Goal: Task Accomplishment & Management: Manage account settings

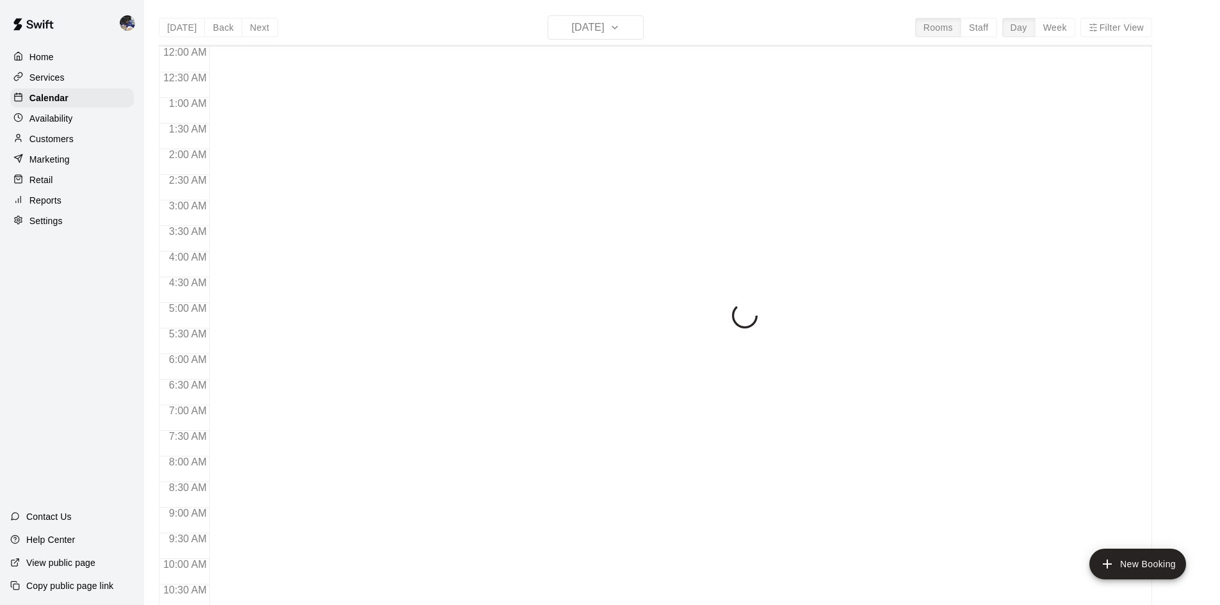
scroll to position [657, 0]
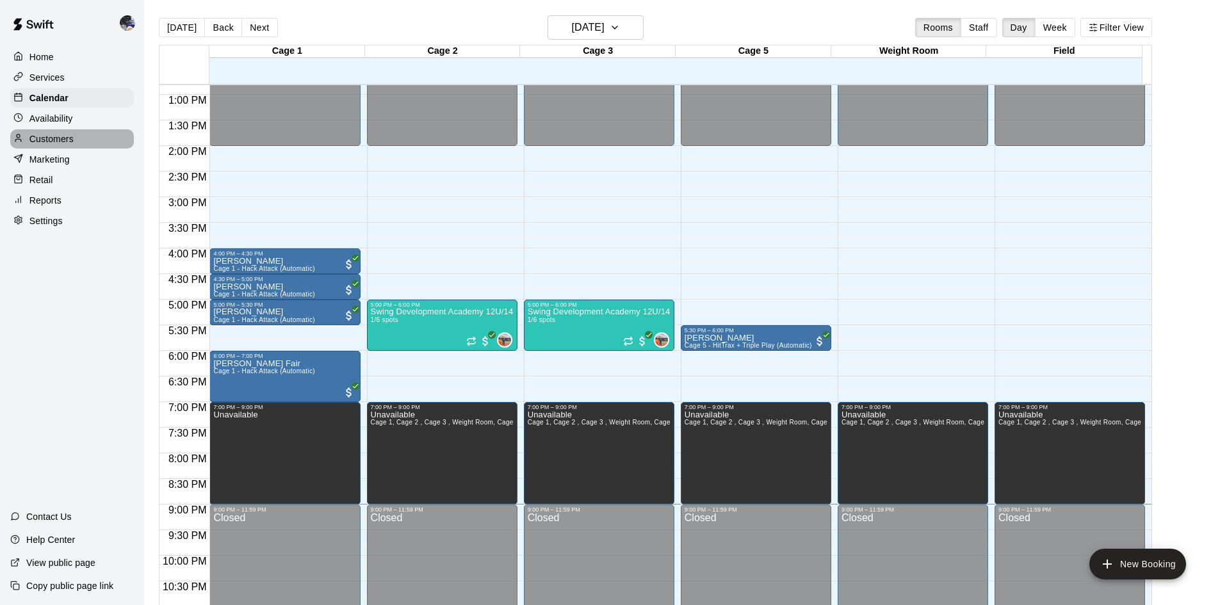
click at [61, 143] on p "Customers" at bounding box center [51, 139] width 44 height 13
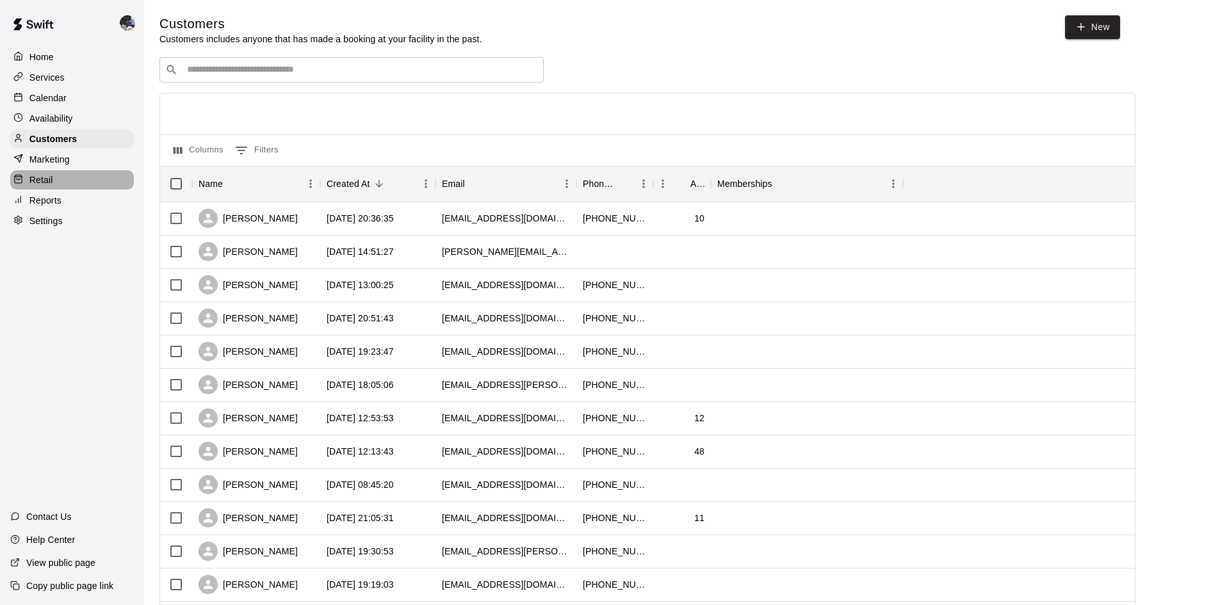
click at [41, 183] on p "Retail" at bounding box center [41, 180] width 24 height 13
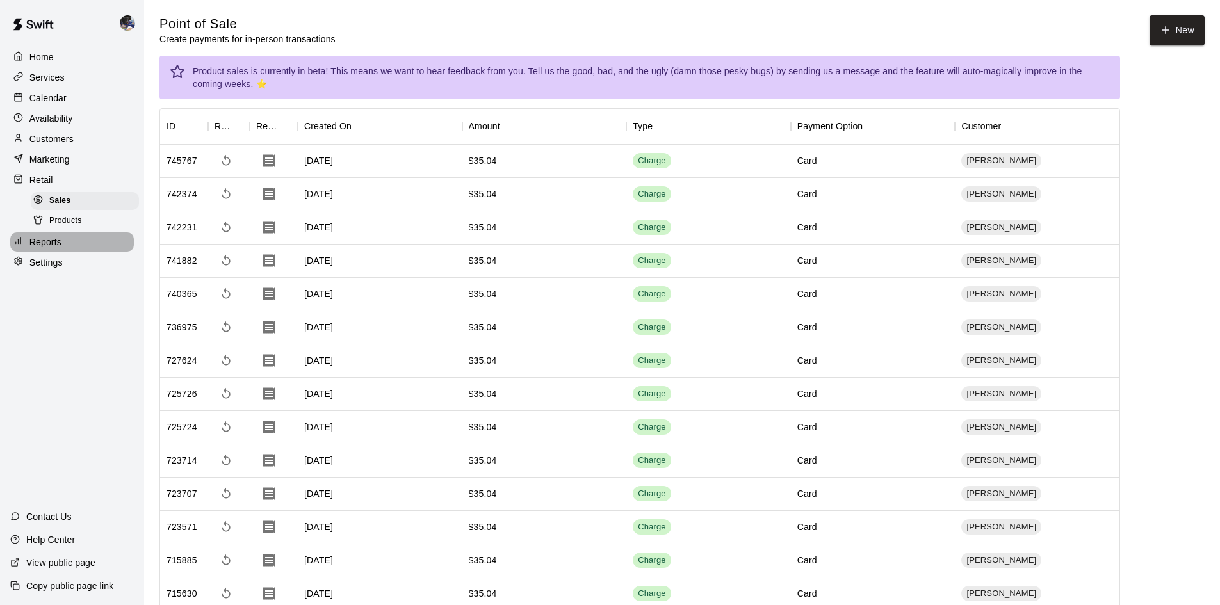
click at [40, 249] on p "Reports" at bounding box center [45, 242] width 32 height 13
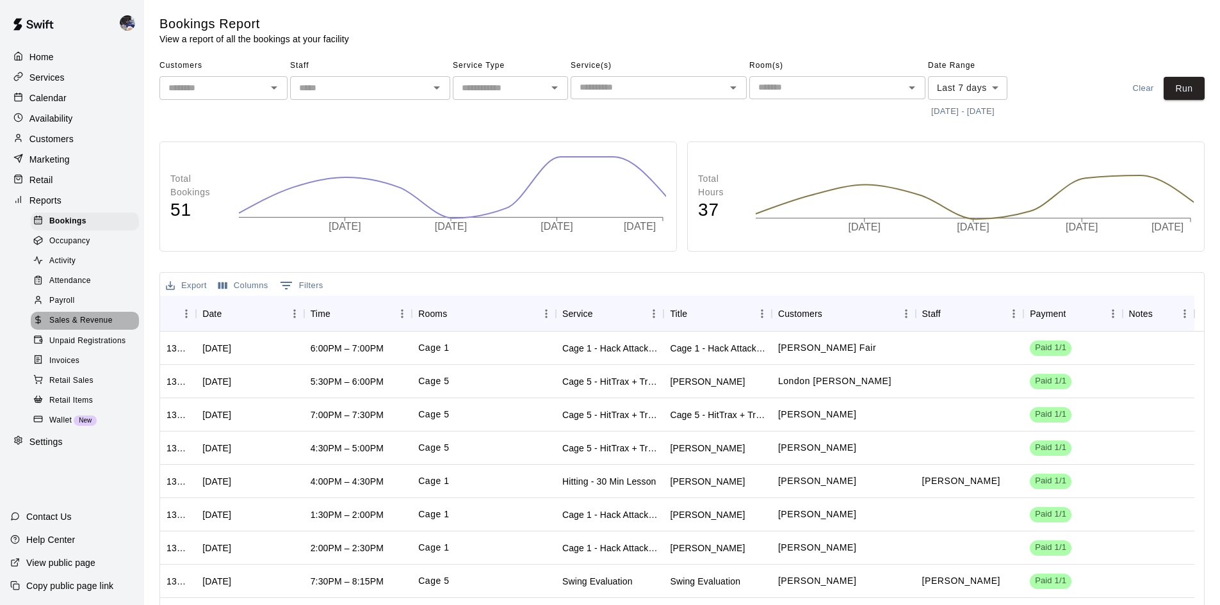
click at [56, 327] on span "Sales & Revenue" at bounding box center [80, 321] width 63 height 13
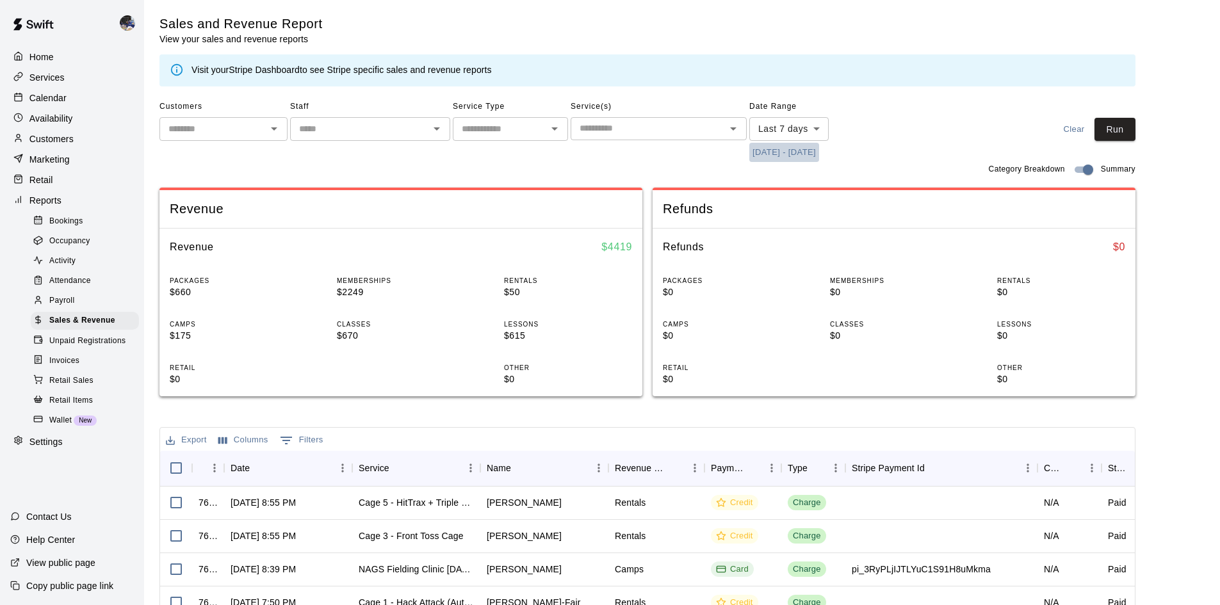
click at [773, 154] on button "[DATE] - [DATE]" at bounding box center [784, 153] width 70 height 20
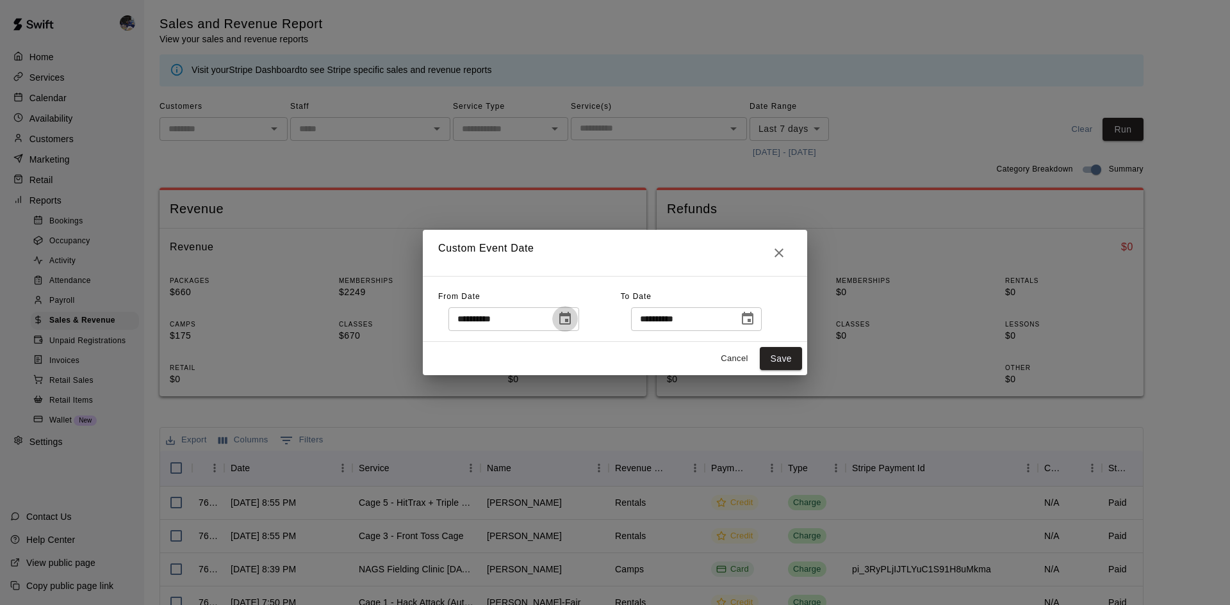
click at [573, 317] on icon "Choose date, selected date is Aug 13, 2025" at bounding box center [564, 318] width 15 height 15
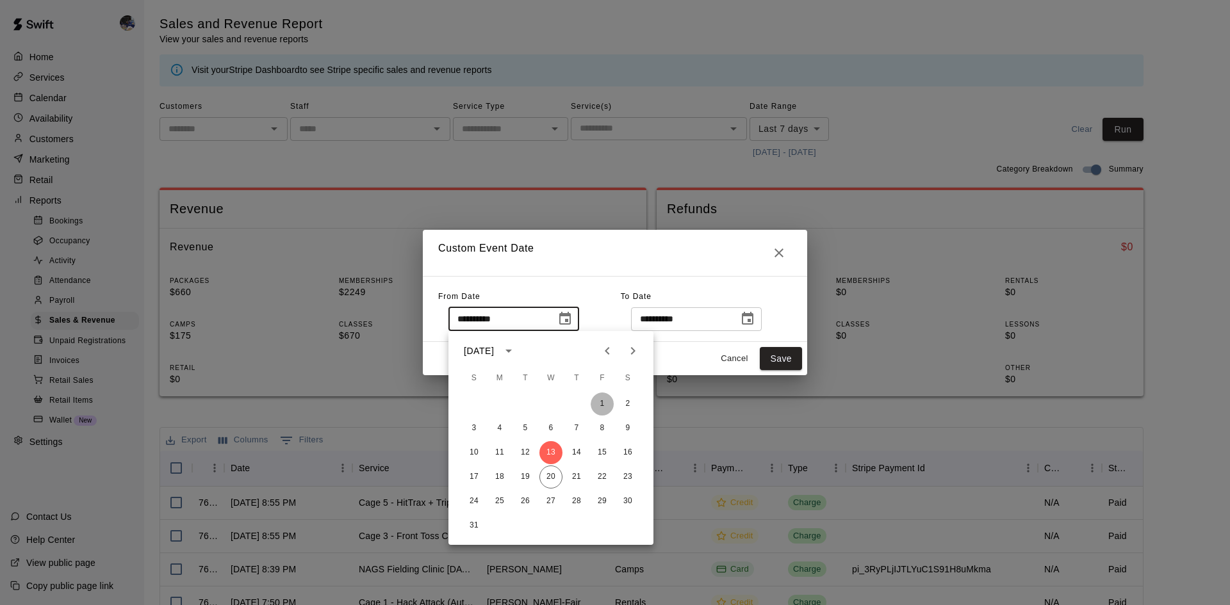
click at [593, 405] on button "1" at bounding box center [602, 404] width 23 height 23
type input "**********"
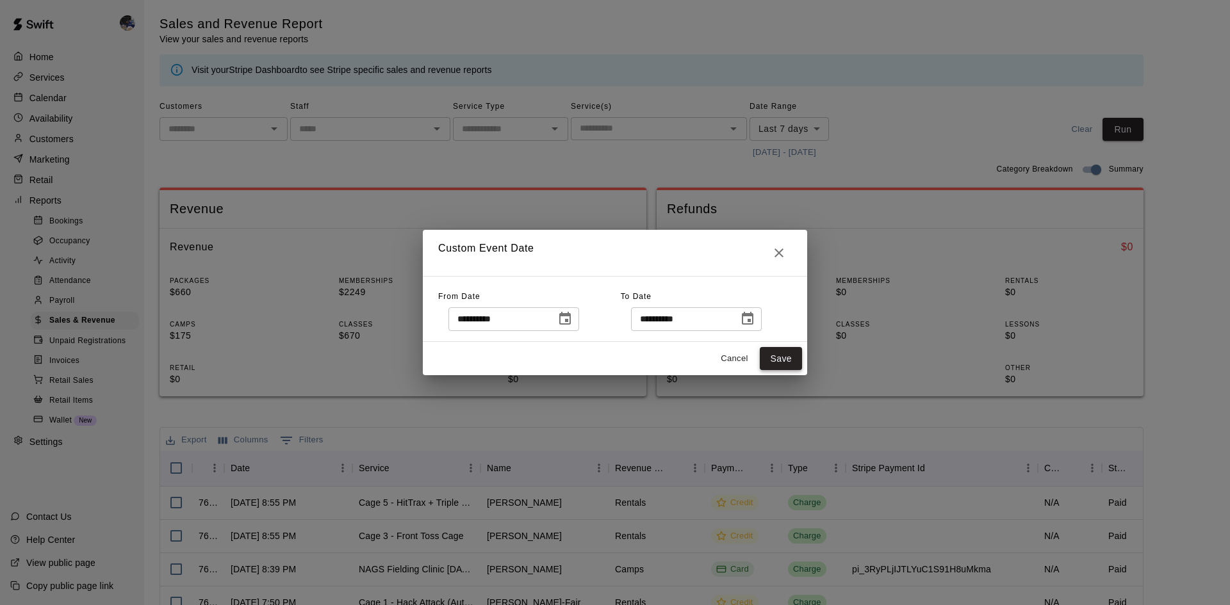
click at [771, 357] on button "Save" at bounding box center [781, 359] width 42 height 24
type input "******"
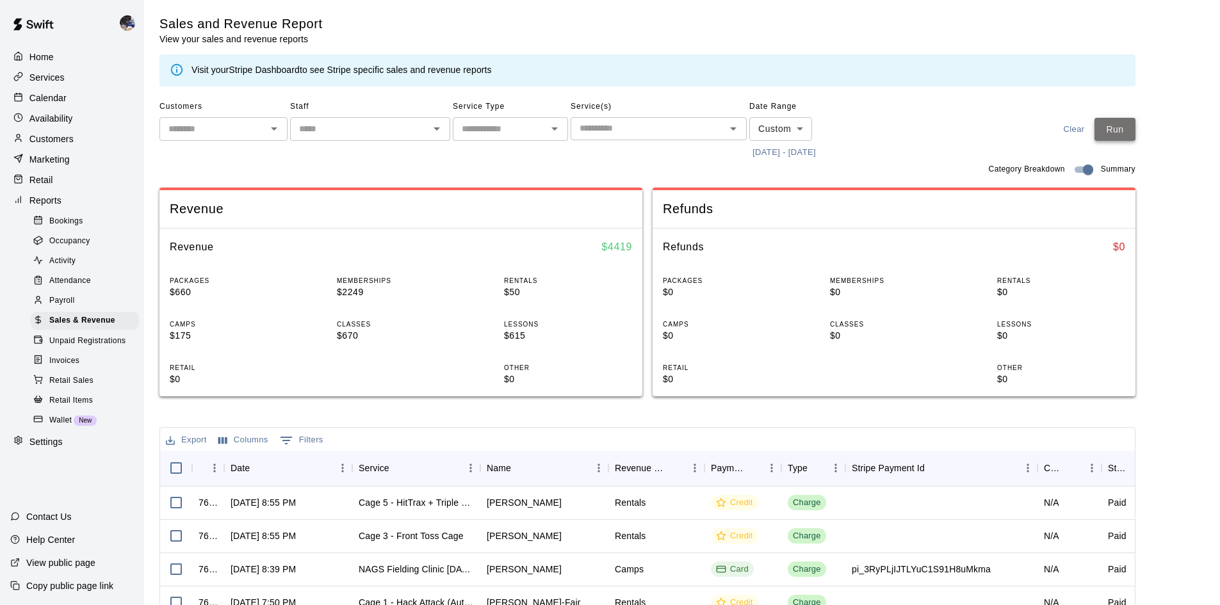
click at [1109, 129] on button "Run" at bounding box center [1115, 130] width 41 height 24
click at [781, 155] on button "[DATE] - [DATE]" at bounding box center [784, 153] width 70 height 20
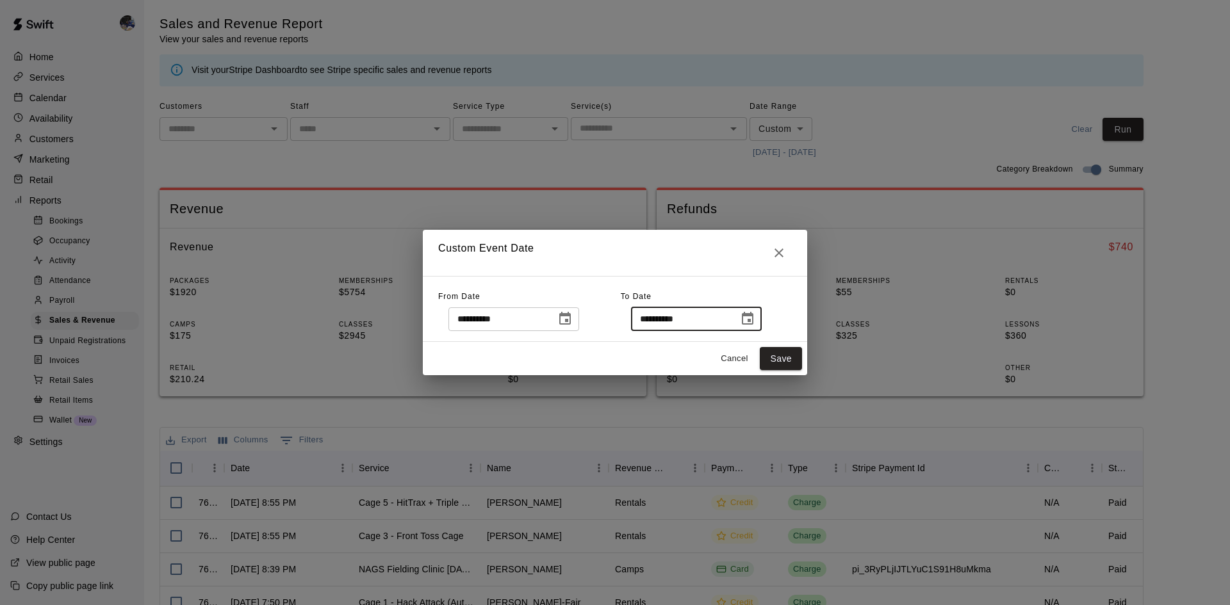
click at [674, 318] on input "**********" at bounding box center [680, 319] width 99 height 24
click at [755, 318] on icon "Choose date, selected date is Aug 20, 2025" at bounding box center [747, 318] width 15 height 15
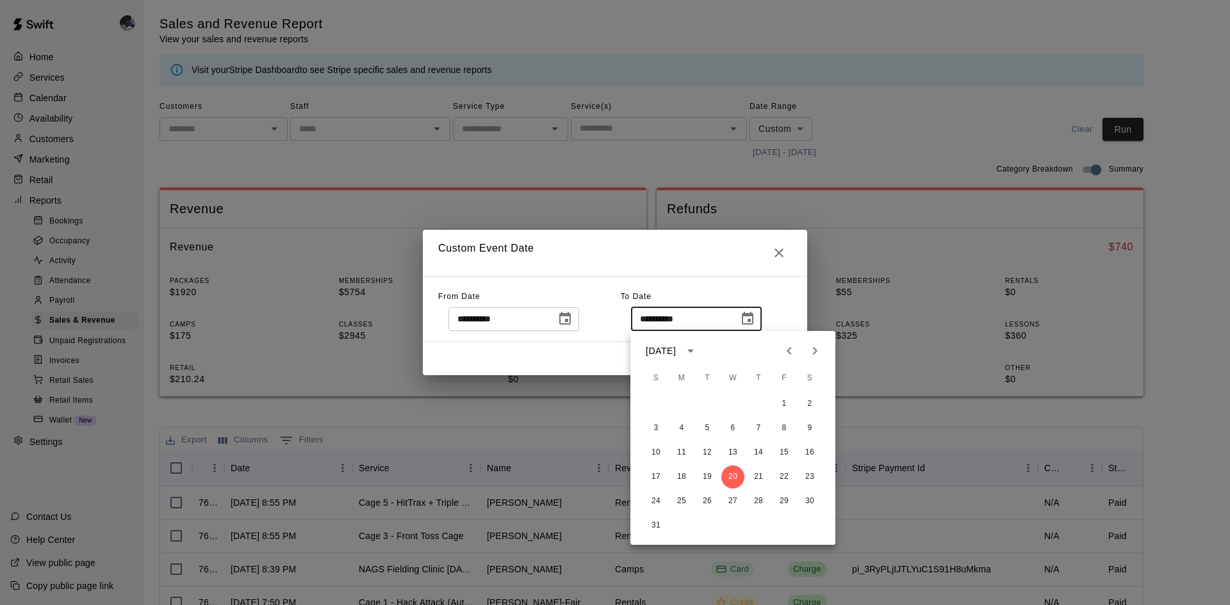
click at [785, 356] on icon "Previous month" at bounding box center [788, 350] width 15 height 15
click at [710, 400] on button "1" at bounding box center [707, 404] width 23 height 23
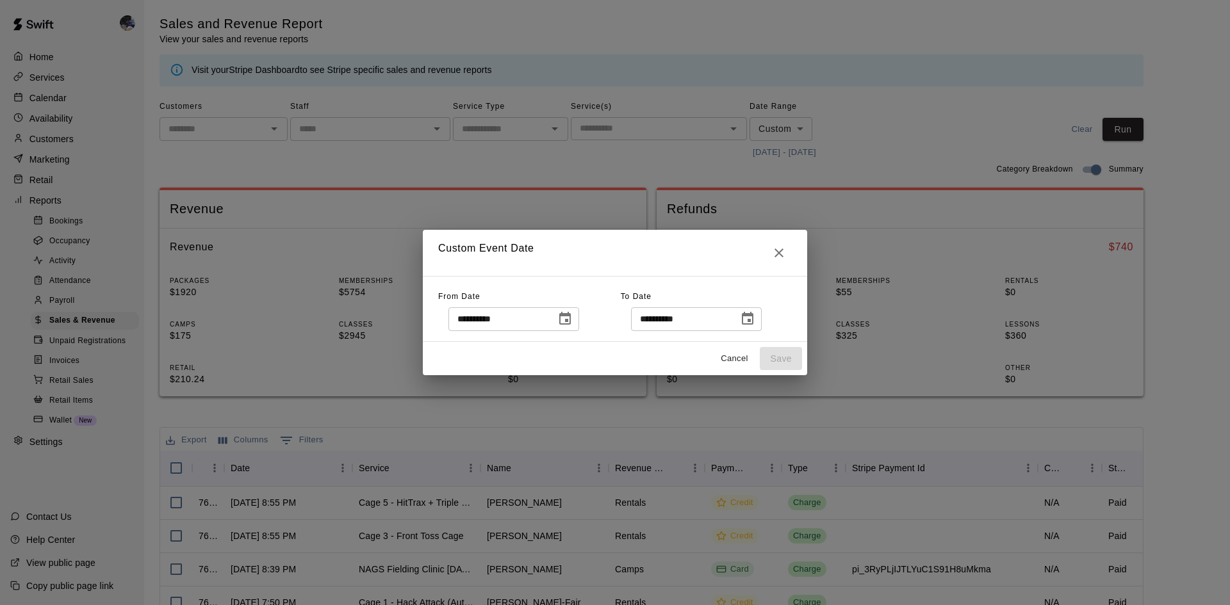
click at [753, 316] on icon "Choose date, selected date is Jul 1, 2025" at bounding box center [748, 318] width 12 height 13
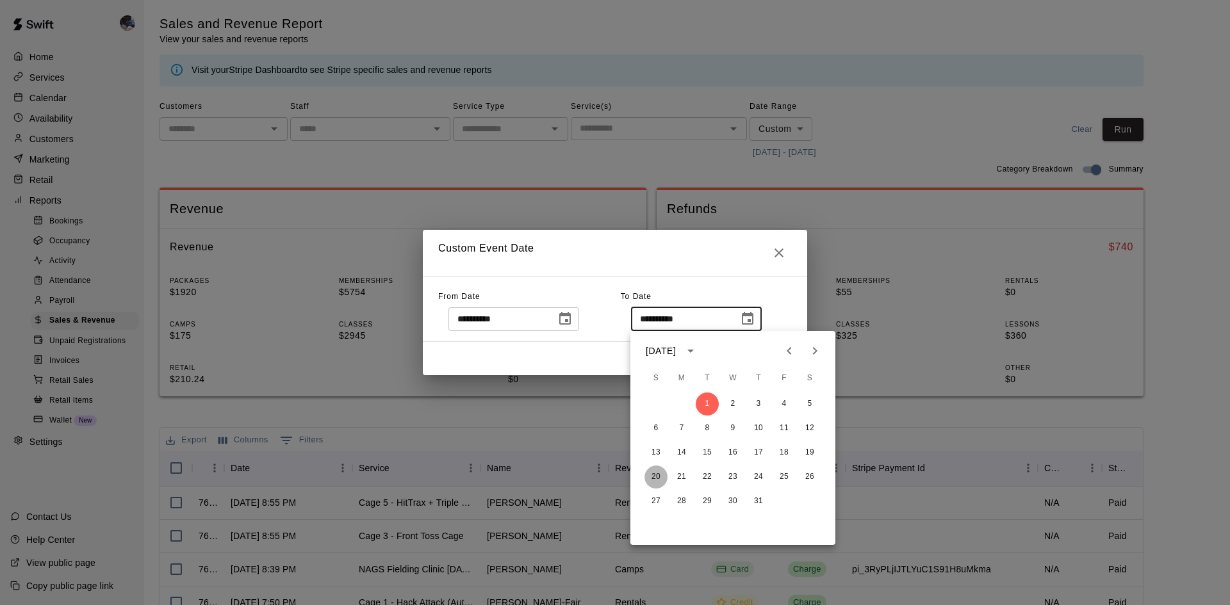
click at [654, 473] on button "20" at bounding box center [655, 477] width 23 height 23
type input "**********"
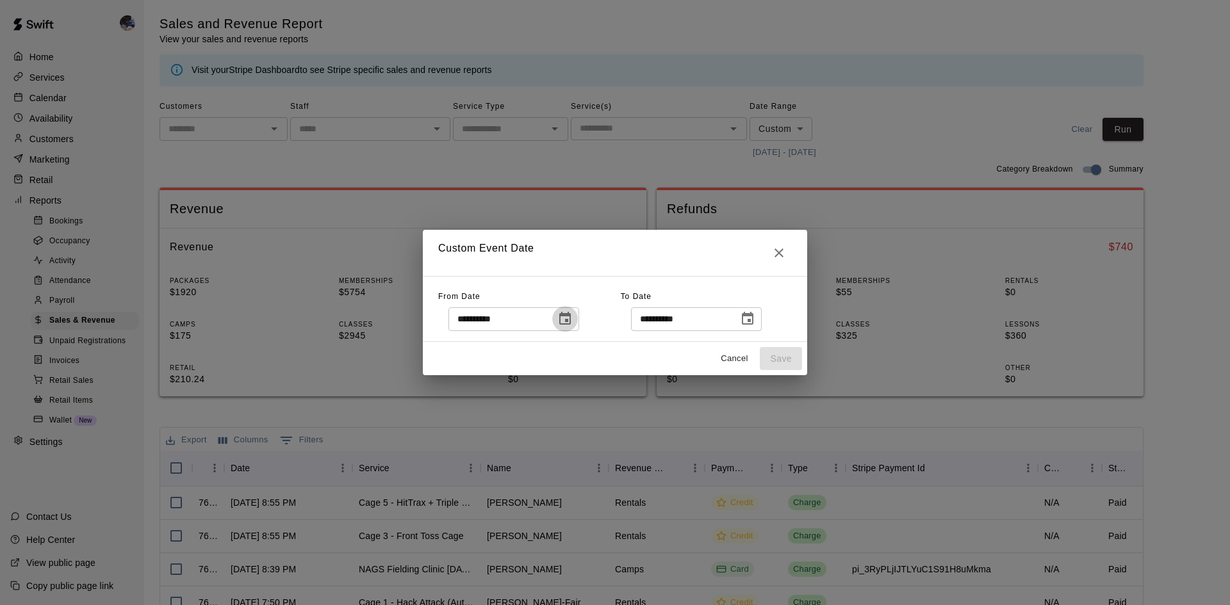
click at [571, 315] on icon "Choose date, selected date is Aug 1, 2025" at bounding box center [565, 318] width 12 height 13
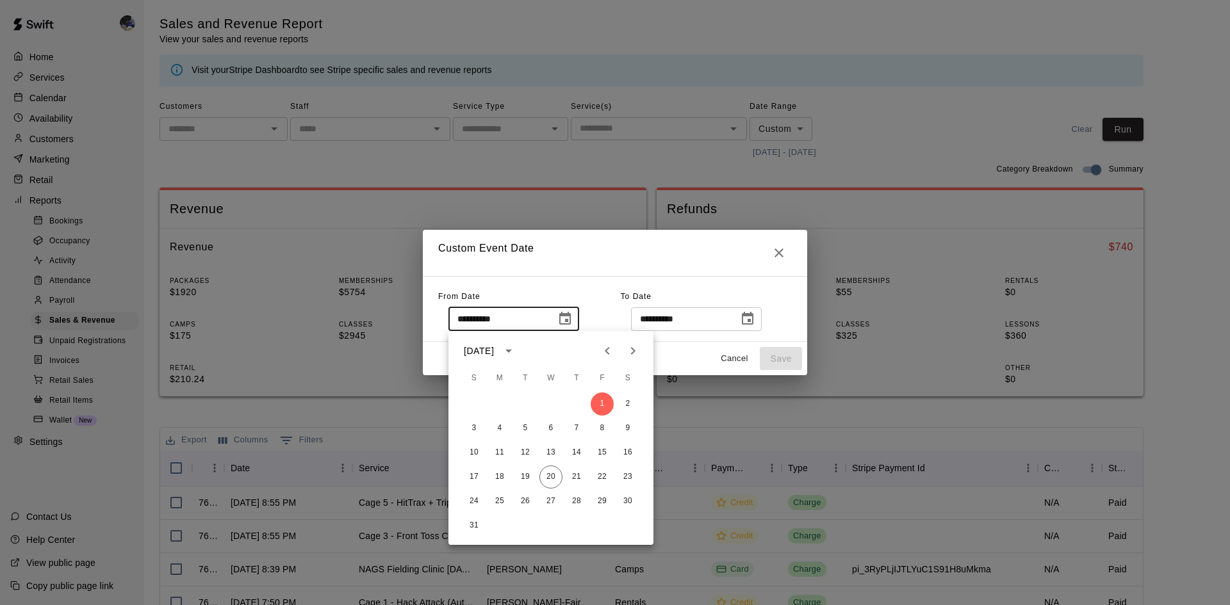
click at [614, 351] on icon "Previous month" at bounding box center [607, 350] width 15 height 15
click at [528, 405] on button "1" at bounding box center [525, 404] width 23 height 23
type input "**********"
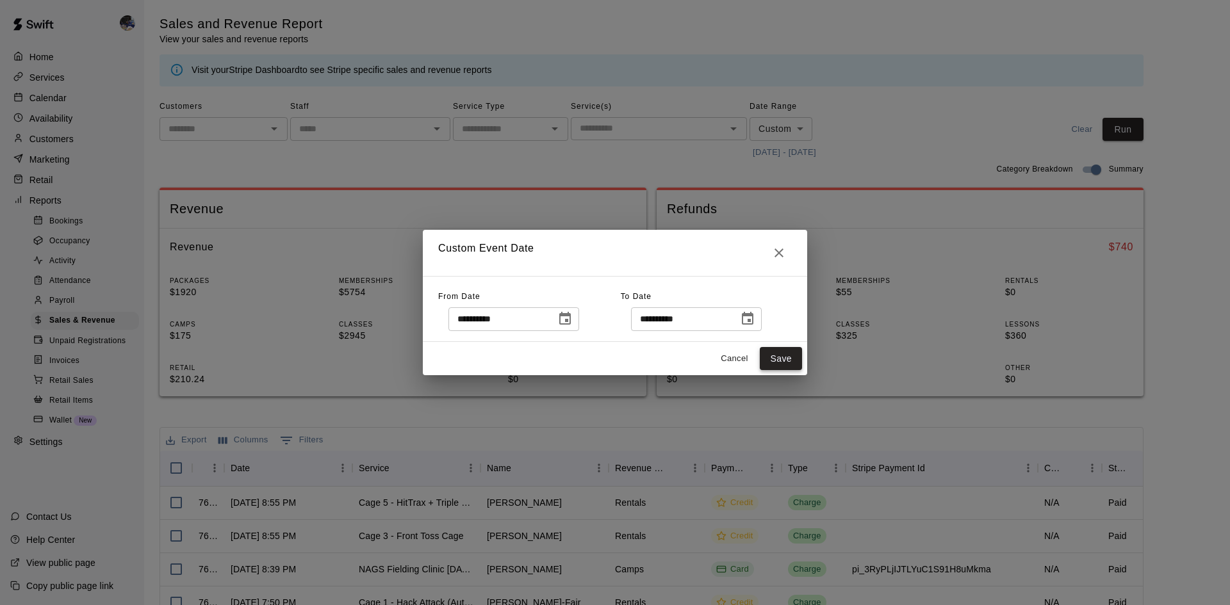
click at [771, 356] on button "Save" at bounding box center [781, 359] width 42 height 24
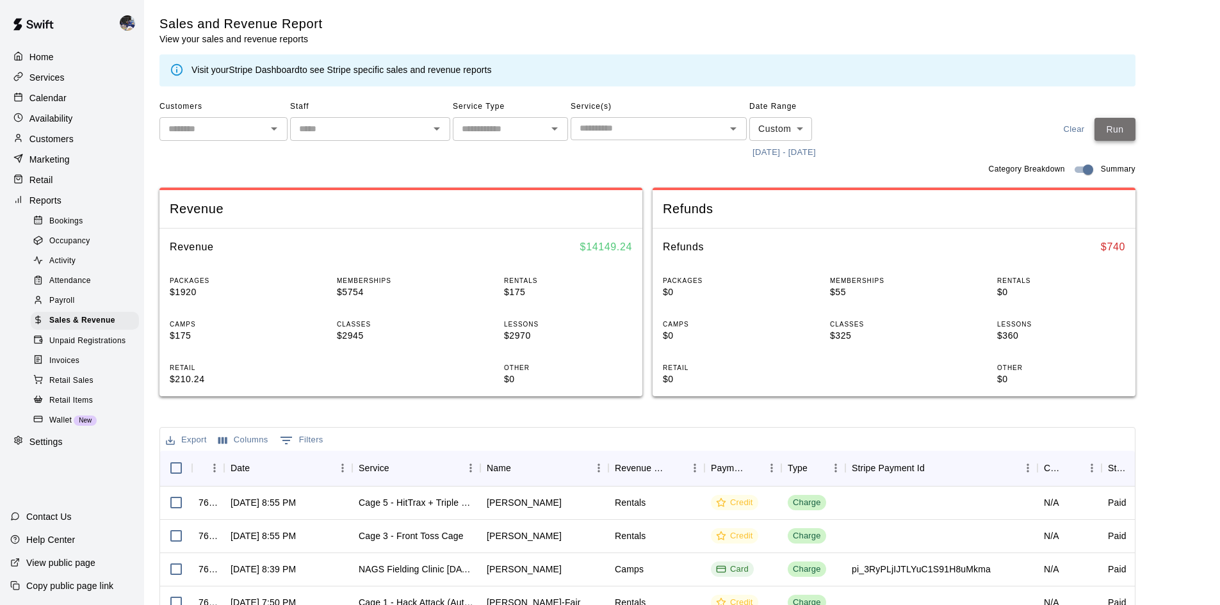
click at [1108, 135] on button "Run" at bounding box center [1115, 130] width 41 height 24
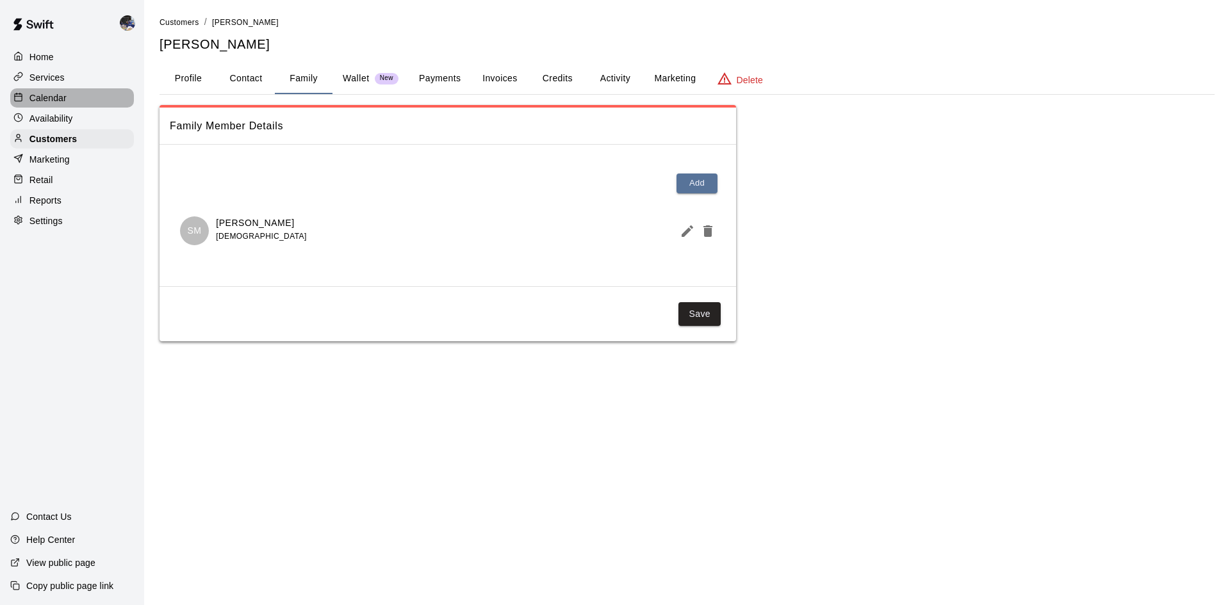
click at [66, 97] on p "Calendar" at bounding box center [47, 98] width 37 height 13
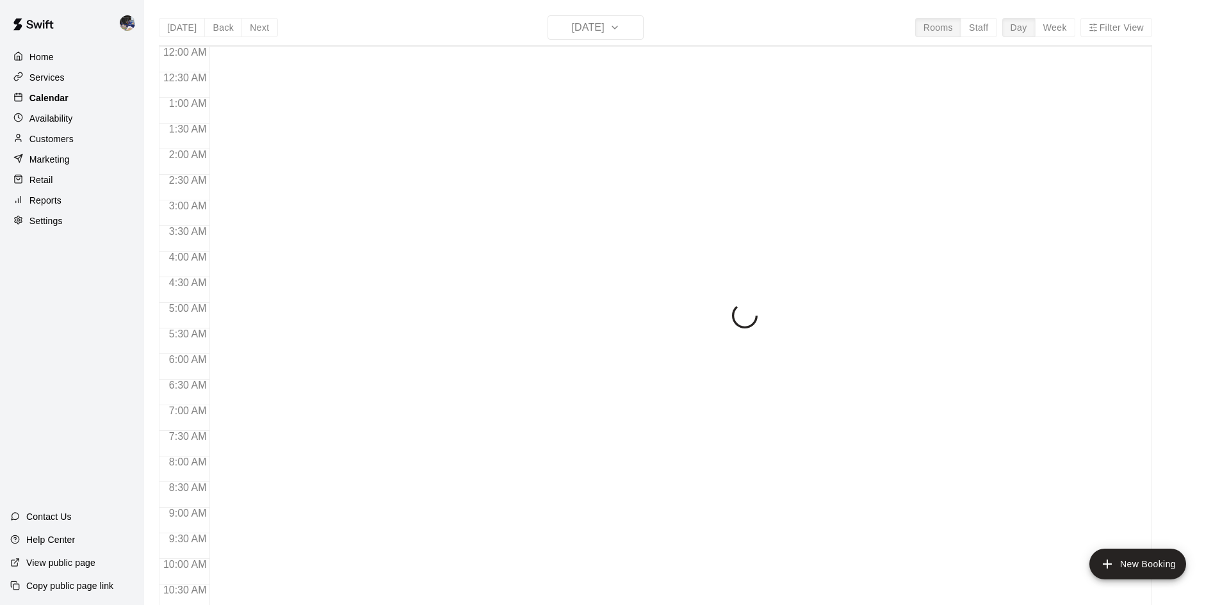
scroll to position [657, 0]
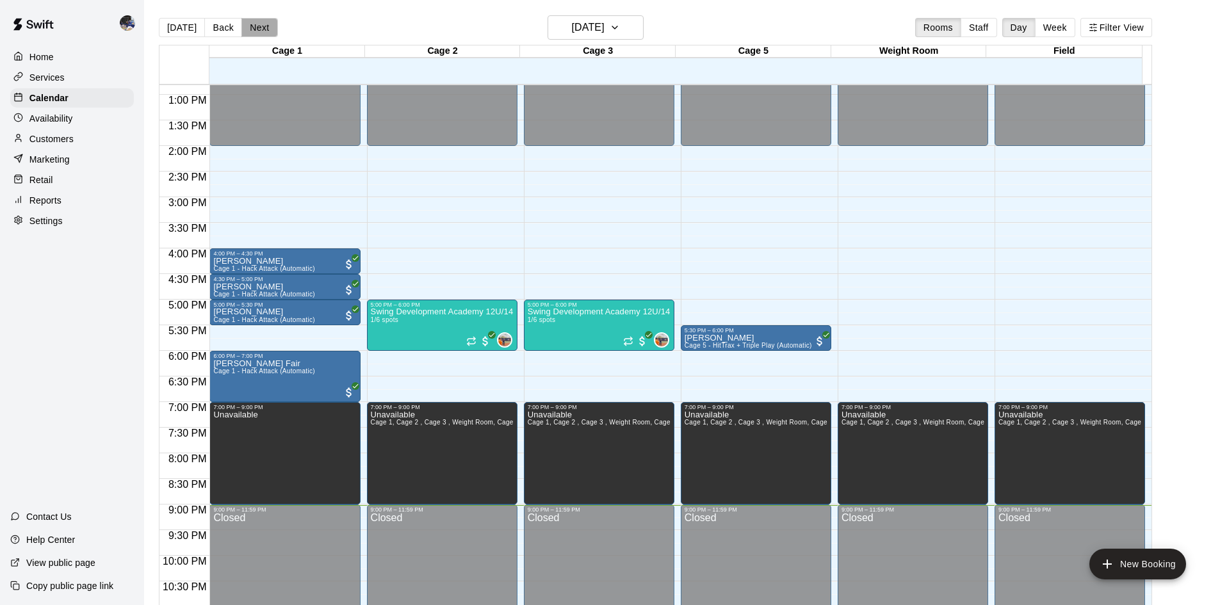
click at [250, 23] on button "Next" at bounding box center [259, 27] width 36 height 19
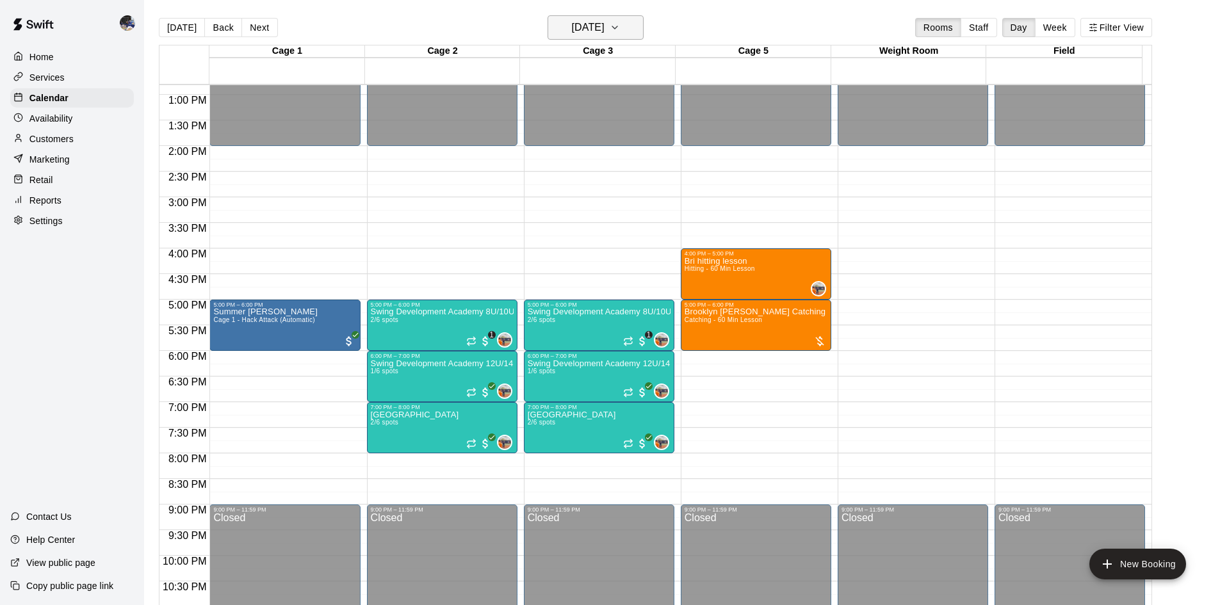
click at [572, 29] on h6 "Thursday Aug 21" at bounding box center [588, 28] width 33 height 18
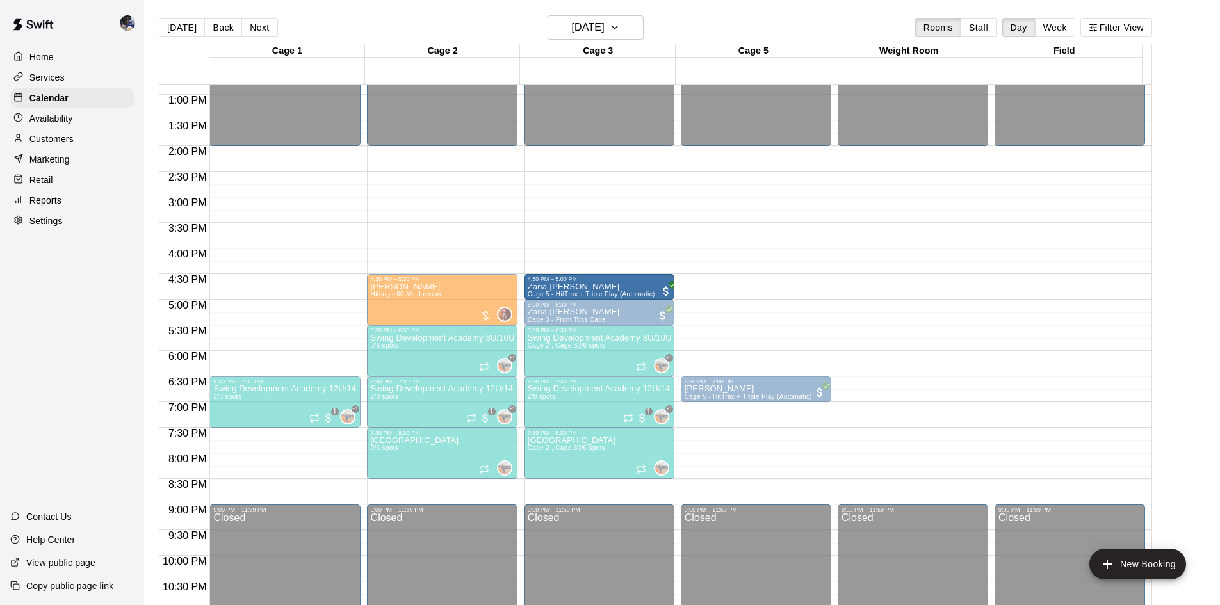
drag, startPoint x: 747, startPoint y: 339, endPoint x: 602, endPoint y: 297, distance: 150.8
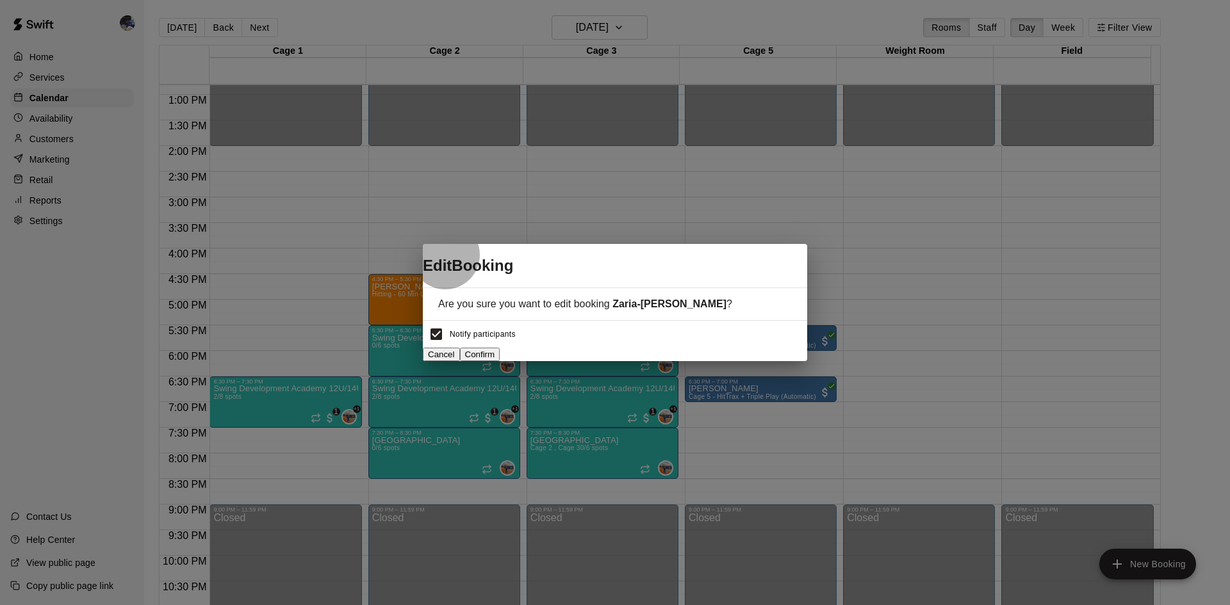
click at [500, 348] on button "Confirm" at bounding box center [480, 354] width 40 height 13
